Goal: Task Accomplishment & Management: Manage account settings

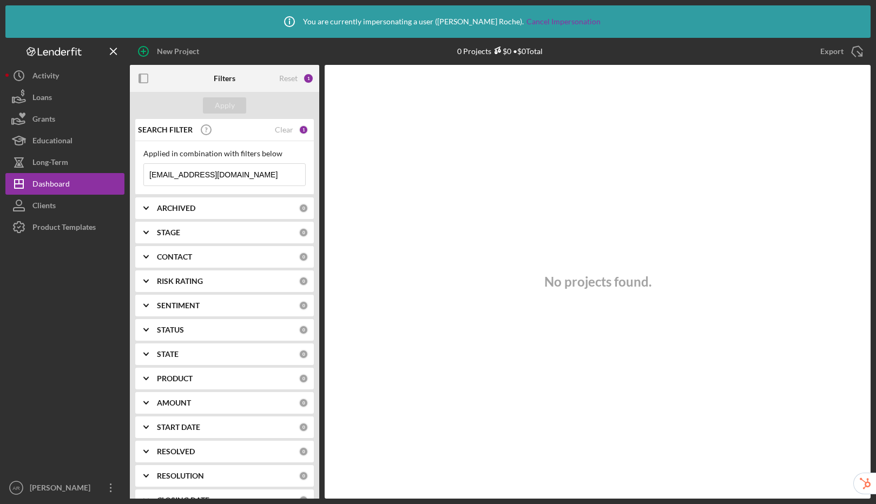
click at [288, 134] on div "SEARCH FILTER Clear 1" at bounding box center [221, 129] width 173 height 27
click at [281, 128] on div "Clear" at bounding box center [284, 130] width 18 height 9
click at [230, 102] on div "Apply" at bounding box center [225, 105] width 20 height 16
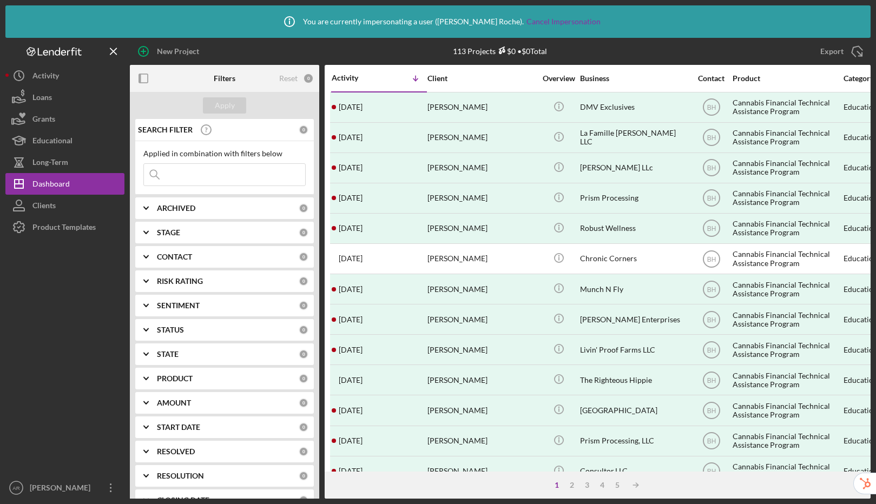
click at [69, 225] on div "Product Templates" at bounding box center [63, 228] width 63 height 24
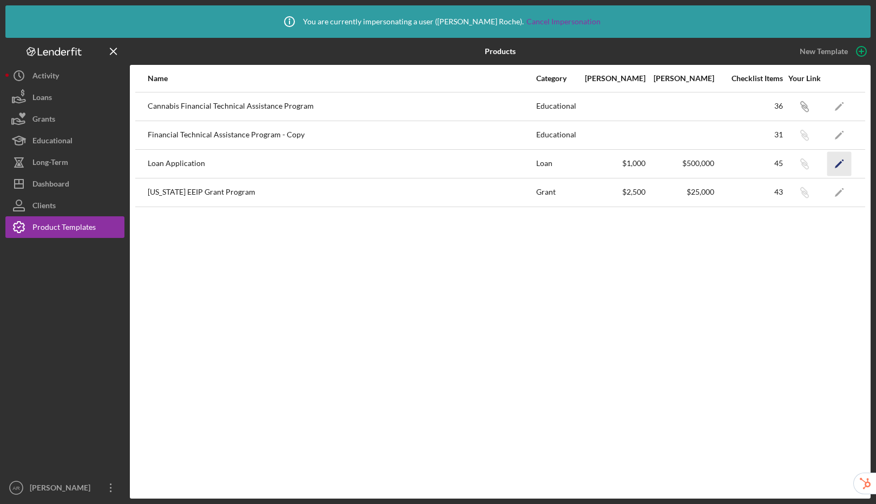
click at [841, 164] on icon "Icon/Edit" at bounding box center [840, 164] width 24 height 24
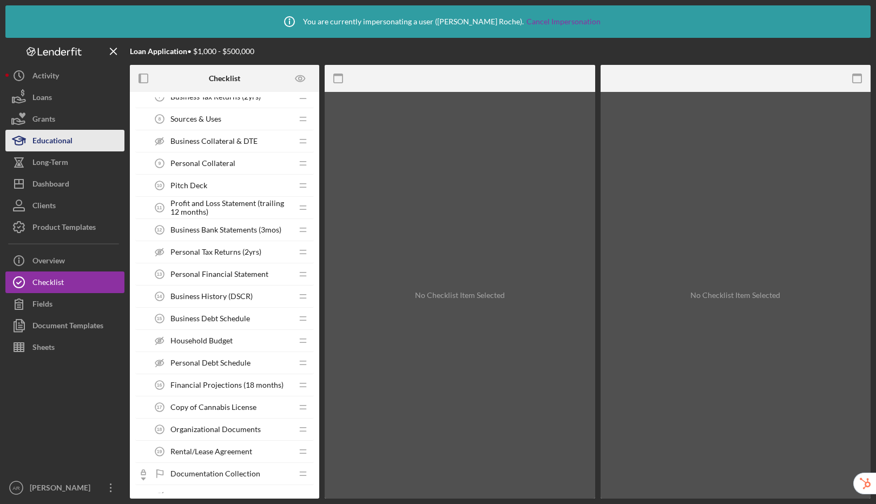
scroll to position [544, 0]
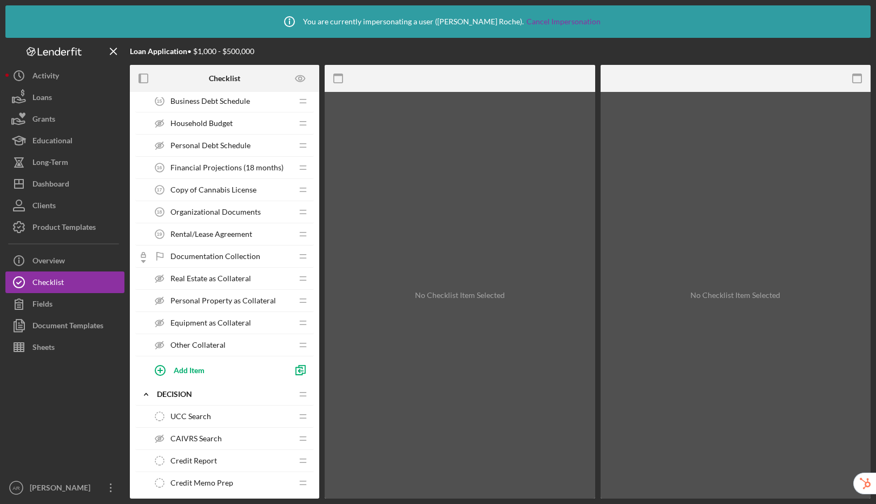
click at [238, 281] on span "Real Estate as Collateral" at bounding box center [210, 278] width 81 height 9
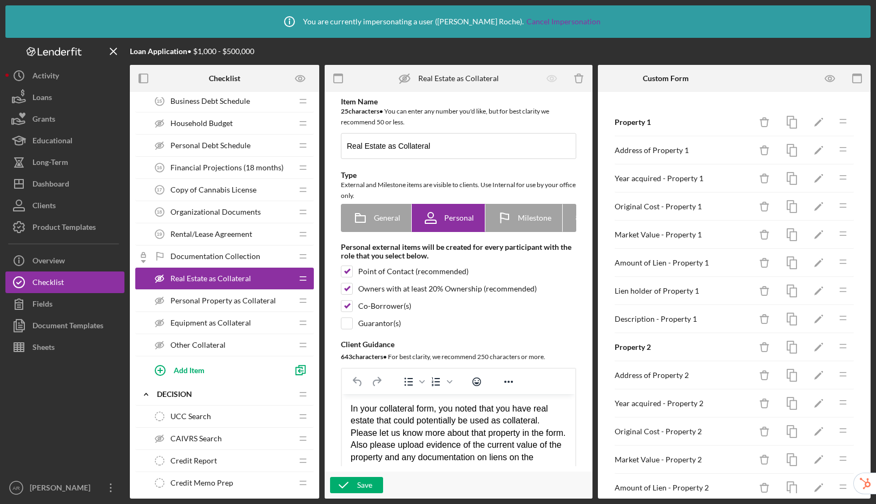
click at [205, 303] on span "Personal Property as Collateral" at bounding box center [223, 301] width 106 height 9
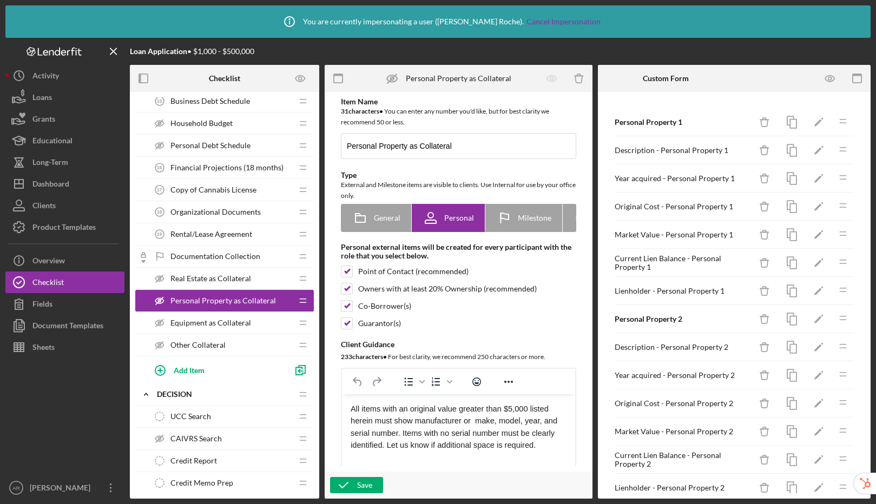
click at [208, 320] on span "Equipment as Collateral" at bounding box center [210, 323] width 81 height 9
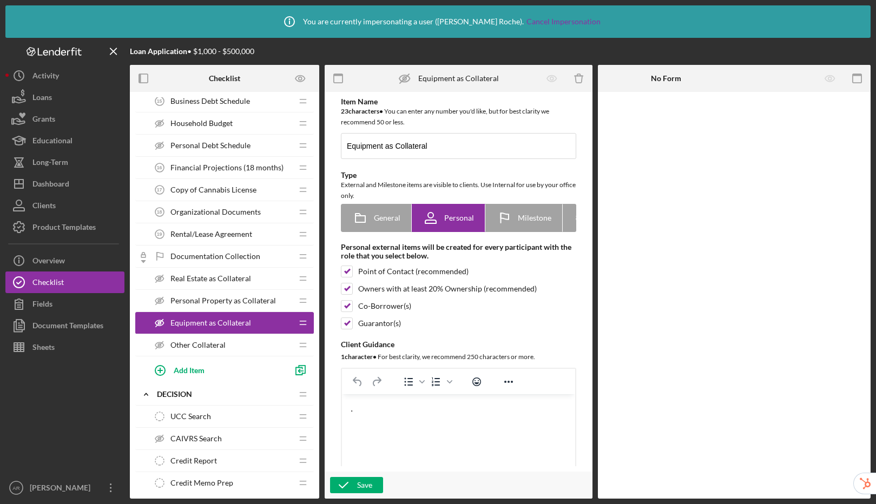
click at [212, 305] on span "Personal Property as Collateral" at bounding box center [223, 301] width 106 height 9
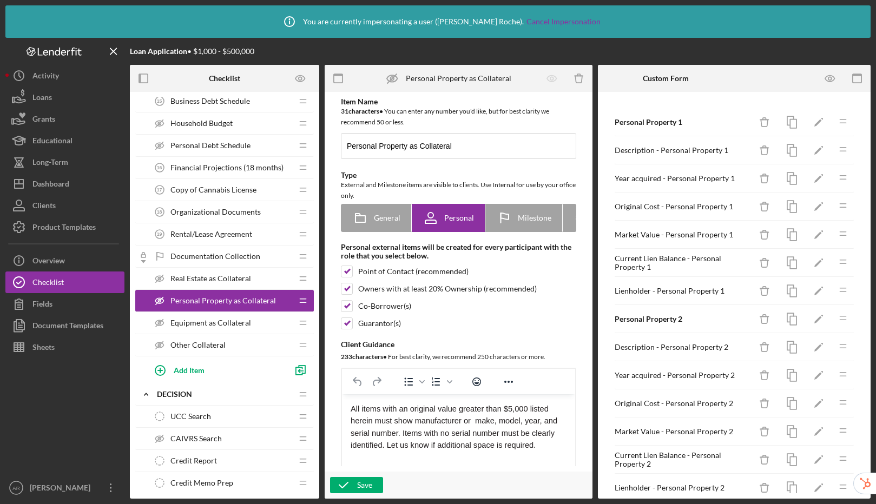
click at [219, 281] on span "Real Estate as Collateral" at bounding box center [210, 278] width 81 height 9
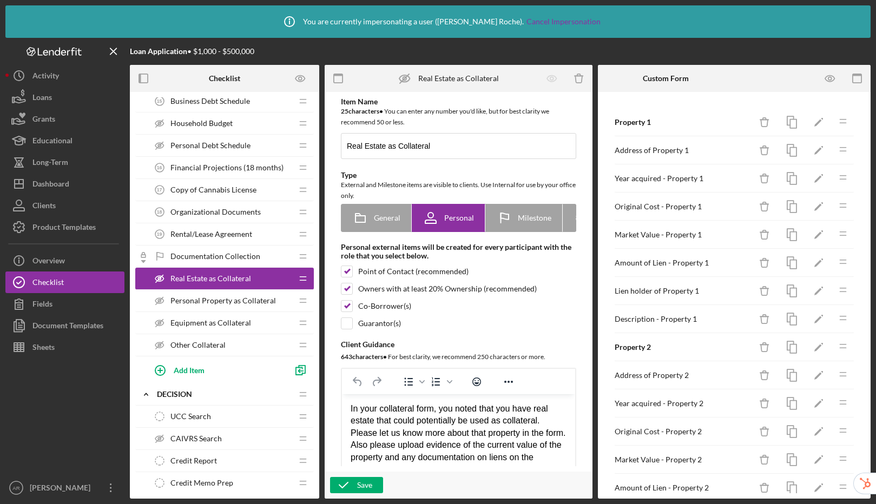
click at [203, 349] on span "Other Collateral" at bounding box center [197, 345] width 55 height 9
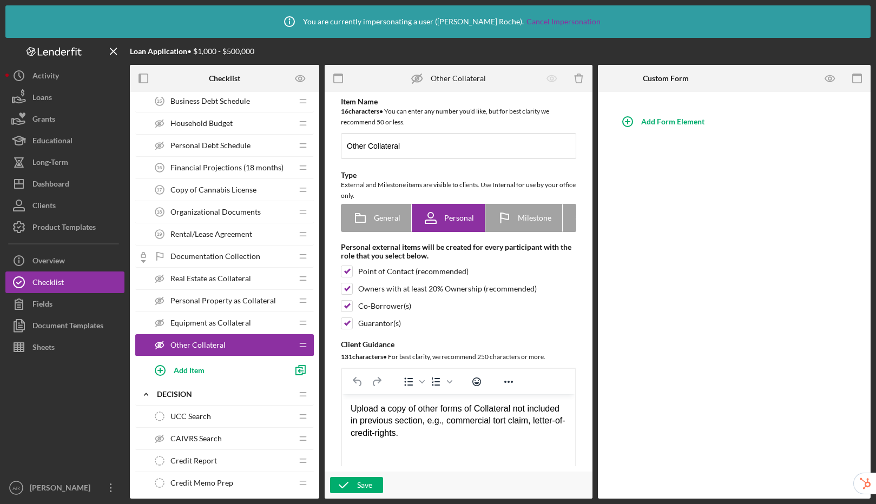
click at [216, 313] on div "Equipment as Collateral Equipment as Collateral" at bounding box center [220, 323] width 143 height 22
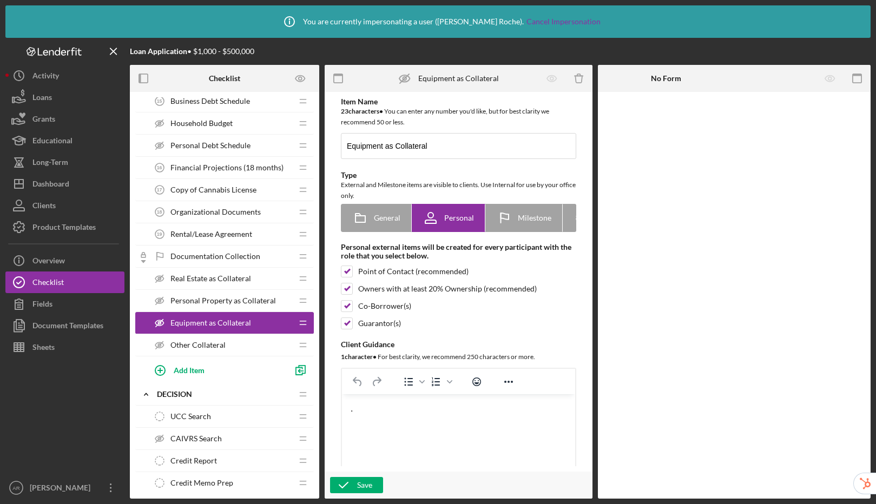
click at [211, 277] on span "Real Estate as Collateral" at bounding box center [210, 278] width 81 height 9
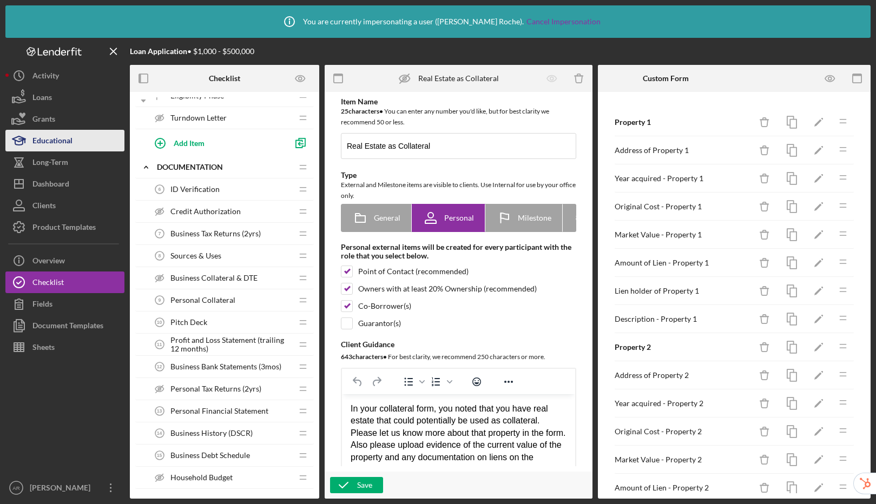
scroll to position [173, 0]
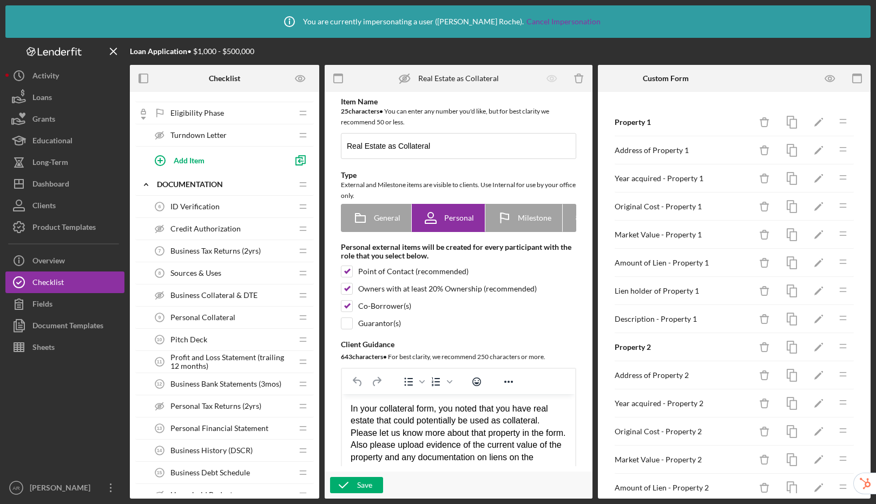
click at [242, 319] on div "Personal Collateral 9 Personal Collateral" at bounding box center [220, 318] width 143 height 22
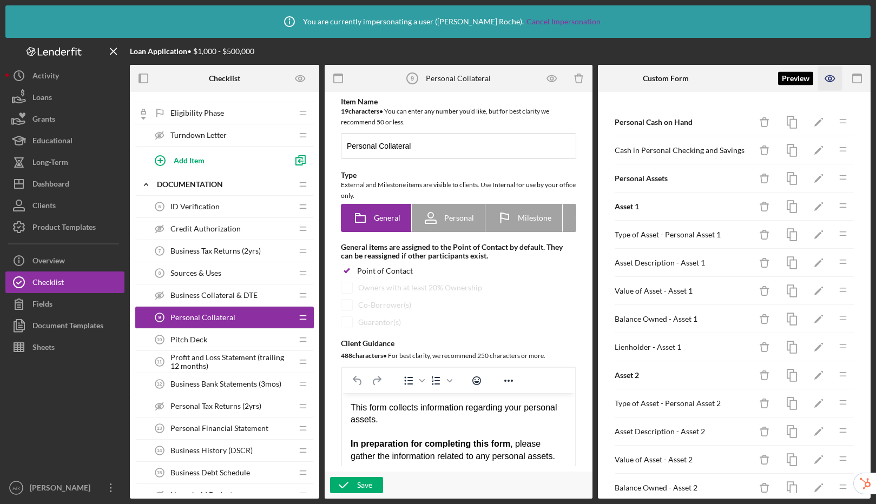
click at [831, 77] on icon "button" at bounding box center [830, 78] width 3 height 3
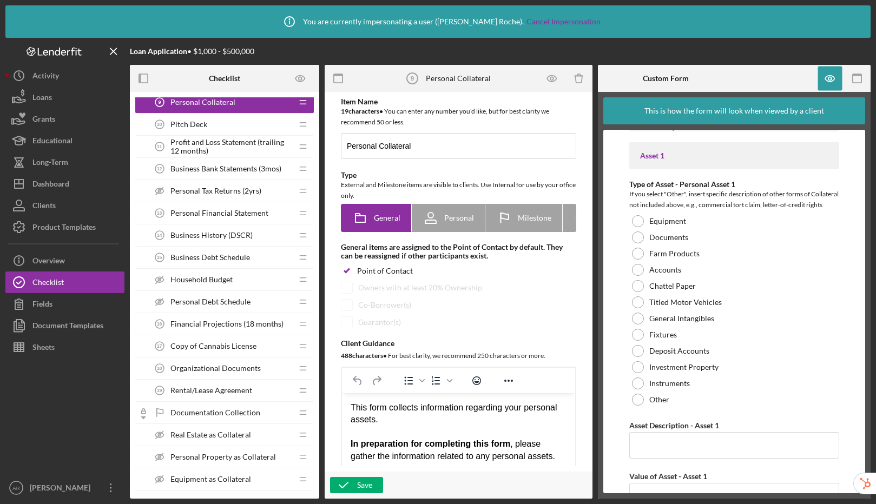
scroll to position [627, 0]
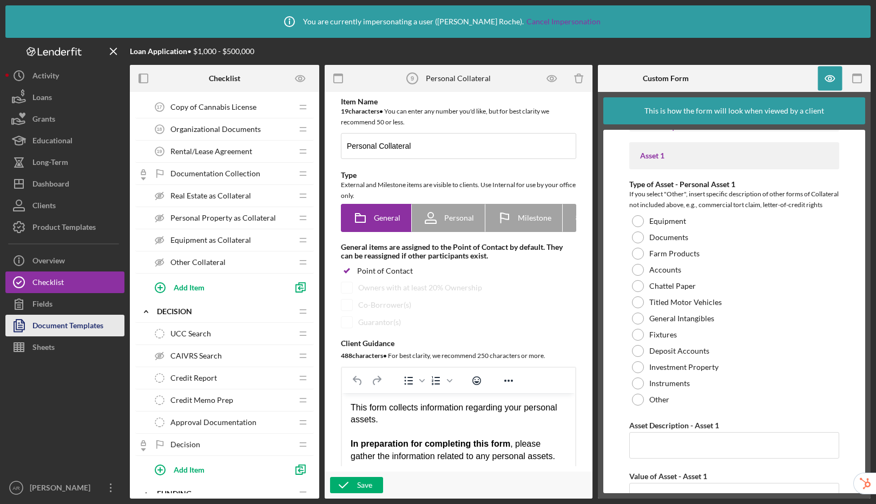
click at [79, 329] on div "Document Templates" at bounding box center [67, 327] width 71 height 24
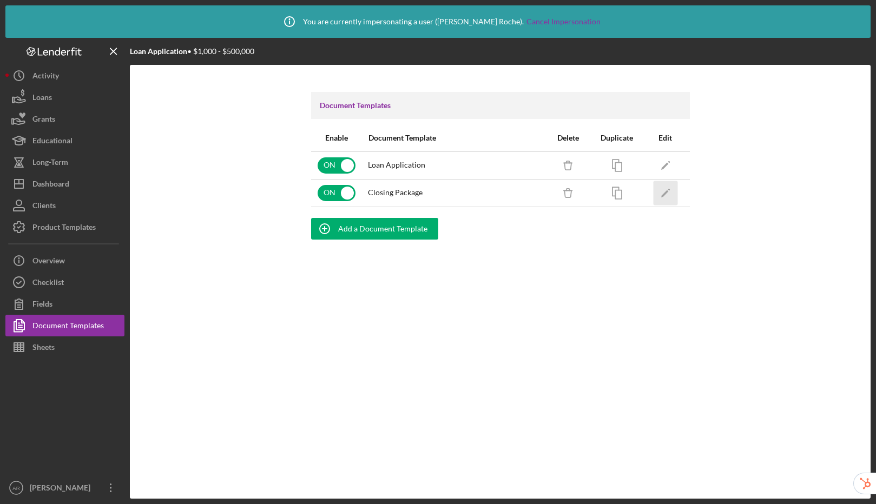
click at [670, 195] on icon "Icon/Edit" at bounding box center [665, 193] width 24 height 24
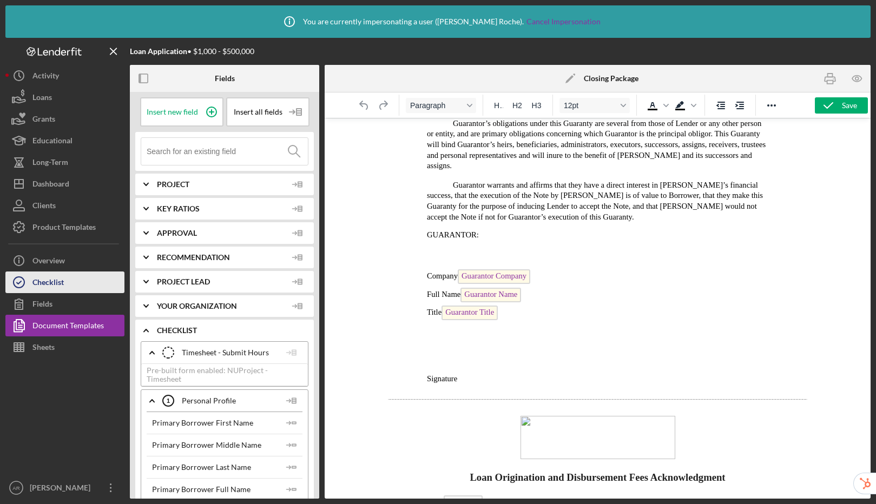
scroll to position [7959, 0]
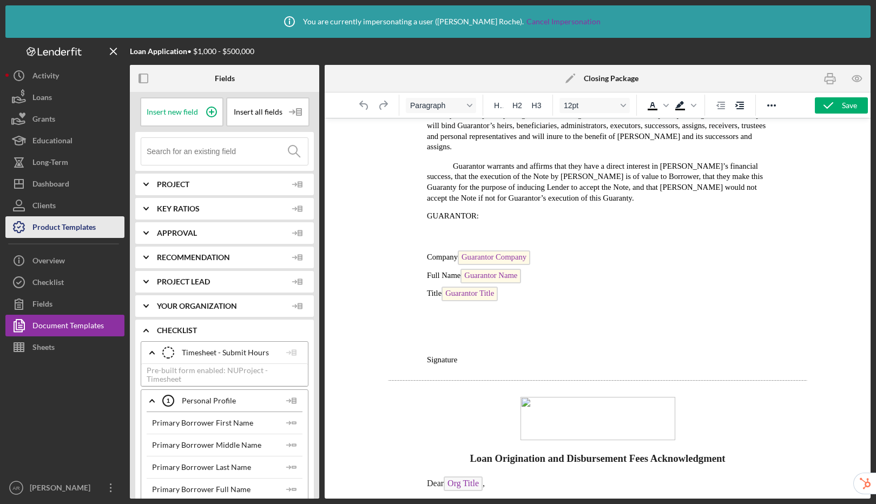
click at [99, 226] on button "Product Templates" at bounding box center [64, 227] width 119 height 22
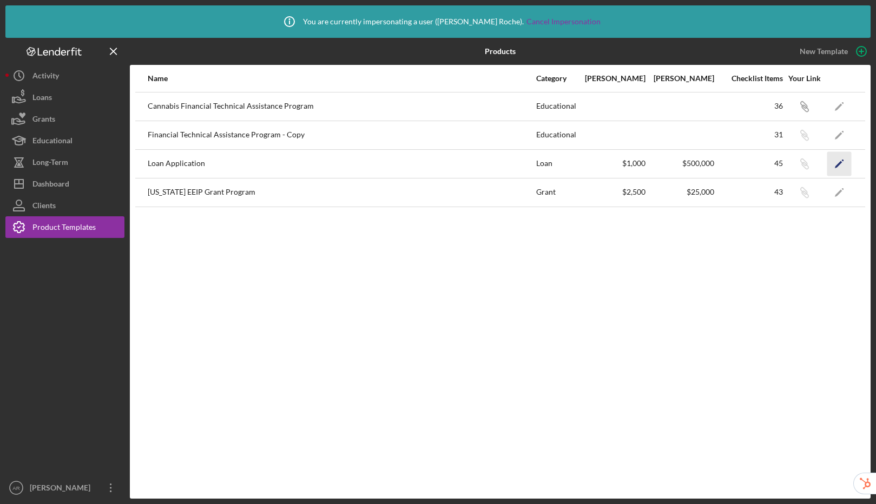
click at [841, 161] on polygon "button" at bounding box center [839, 165] width 8 height 8
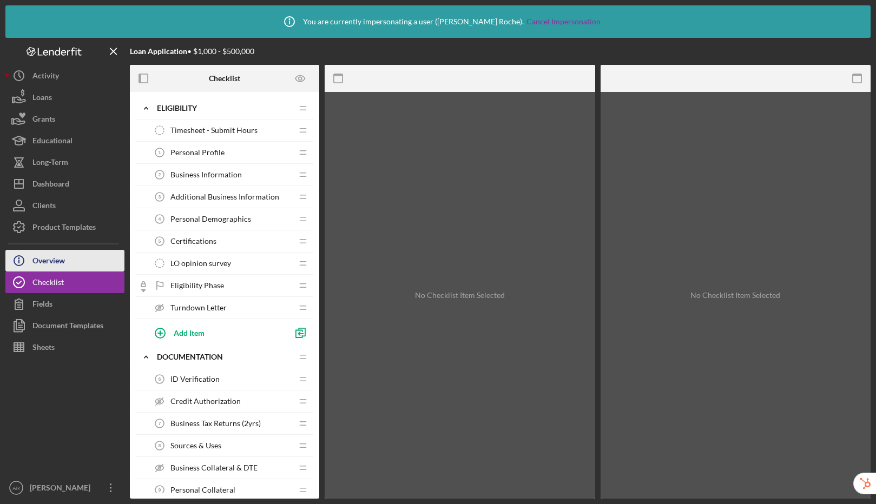
click at [62, 254] on div "Overview" at bounding box center [48, 262] width 32 height 24
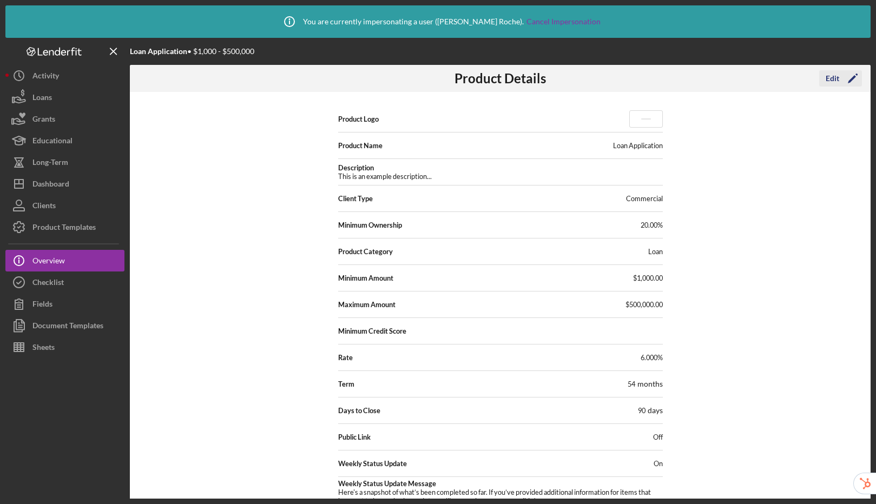
click at [829, 78] on div "Edit" at bounding box center [833, 78] width 14 height 16
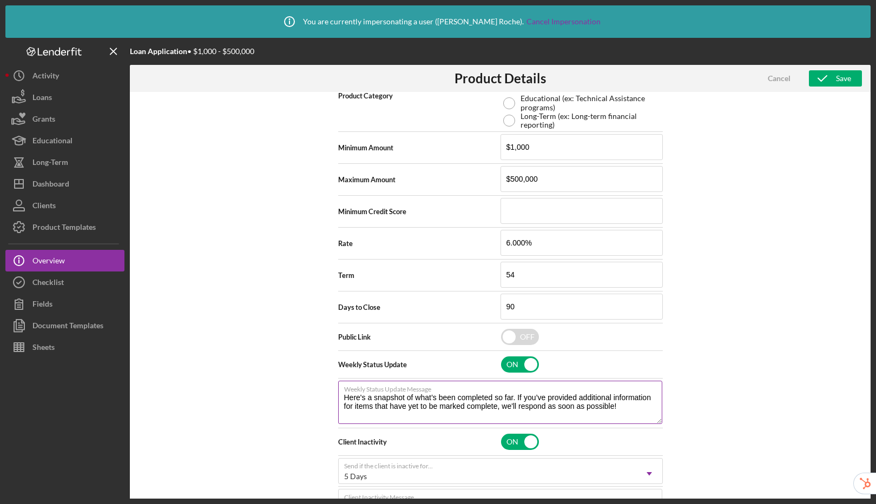
scroll to position [361, 0]
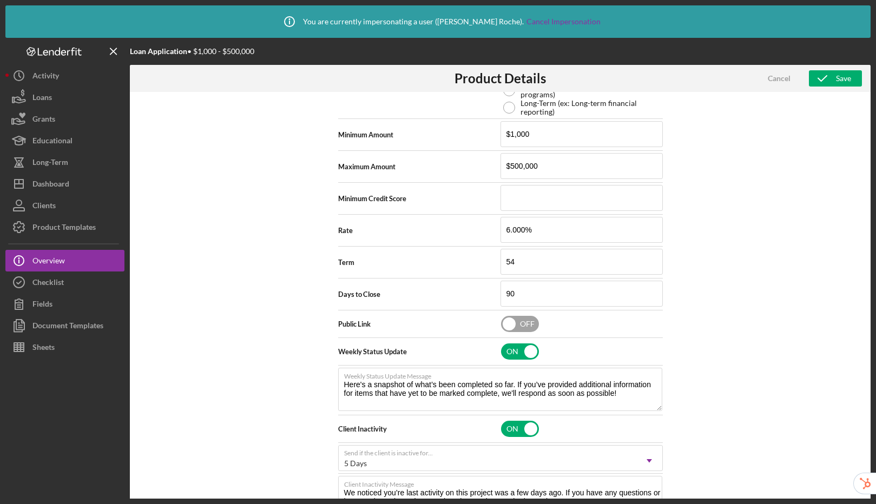
click at [525, 324] on input "checkbox" at bounding box center [520, 324] width 38 height 16
checkbox input "true"
click at [839, 76] on div "Save" at bounding box center [843, 78] width 15 height 16
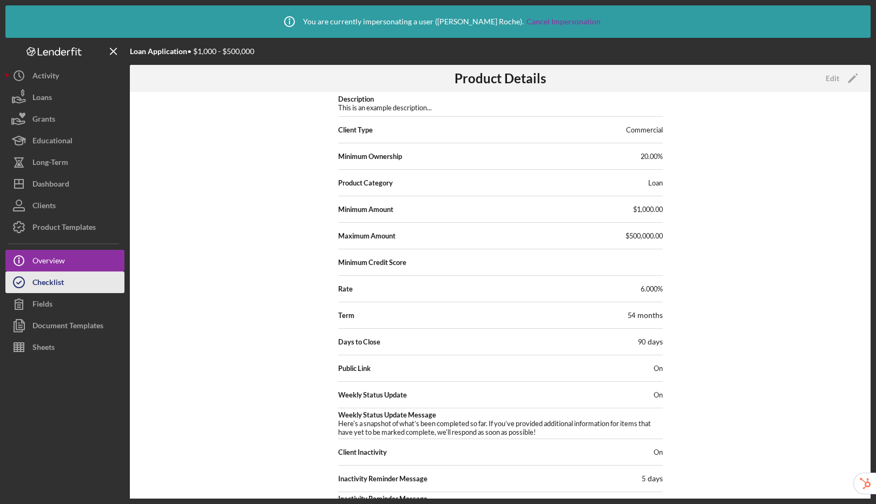
click at [83, 283] on button "Checklist" at bounding box center [64, 283] width 119 height 22
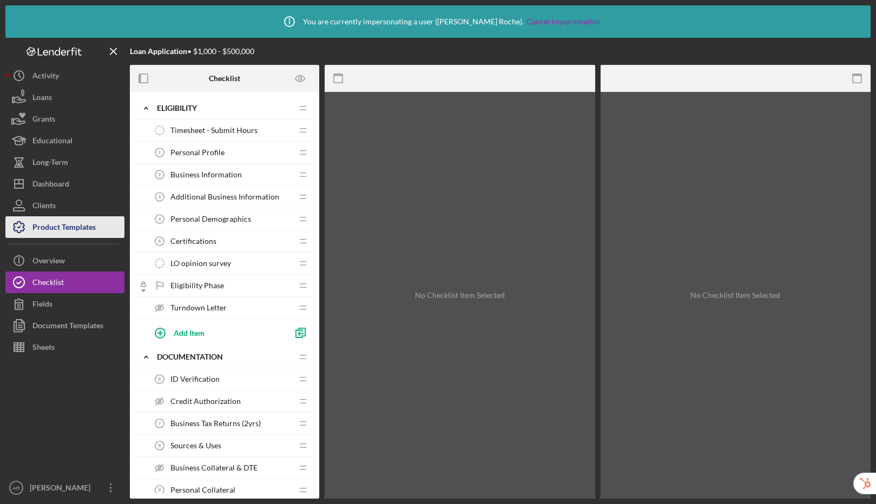
click at [78, 228] on div "Product Templates" at bounding box center [63, 228] width 63 height 24
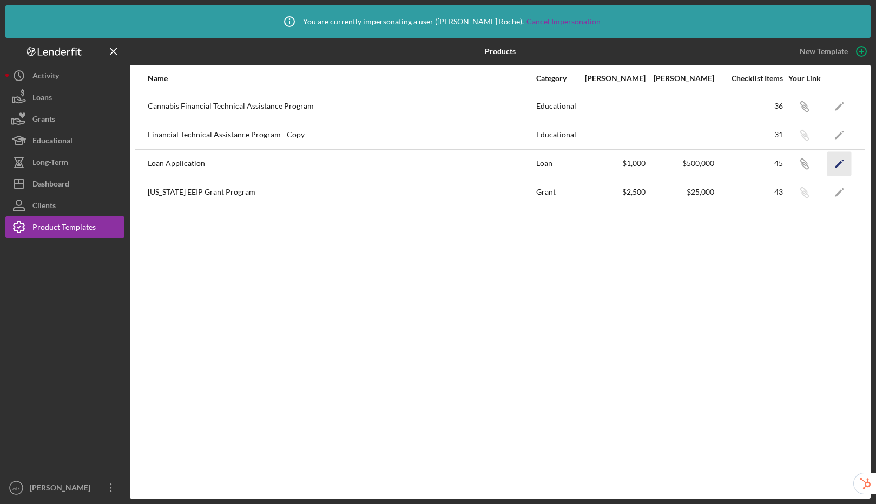
click at [837, 165] on polygon "button" at bounding box center [839, 165] width 8 height 8
